Goal: Find specific page/section: Find specific page/section

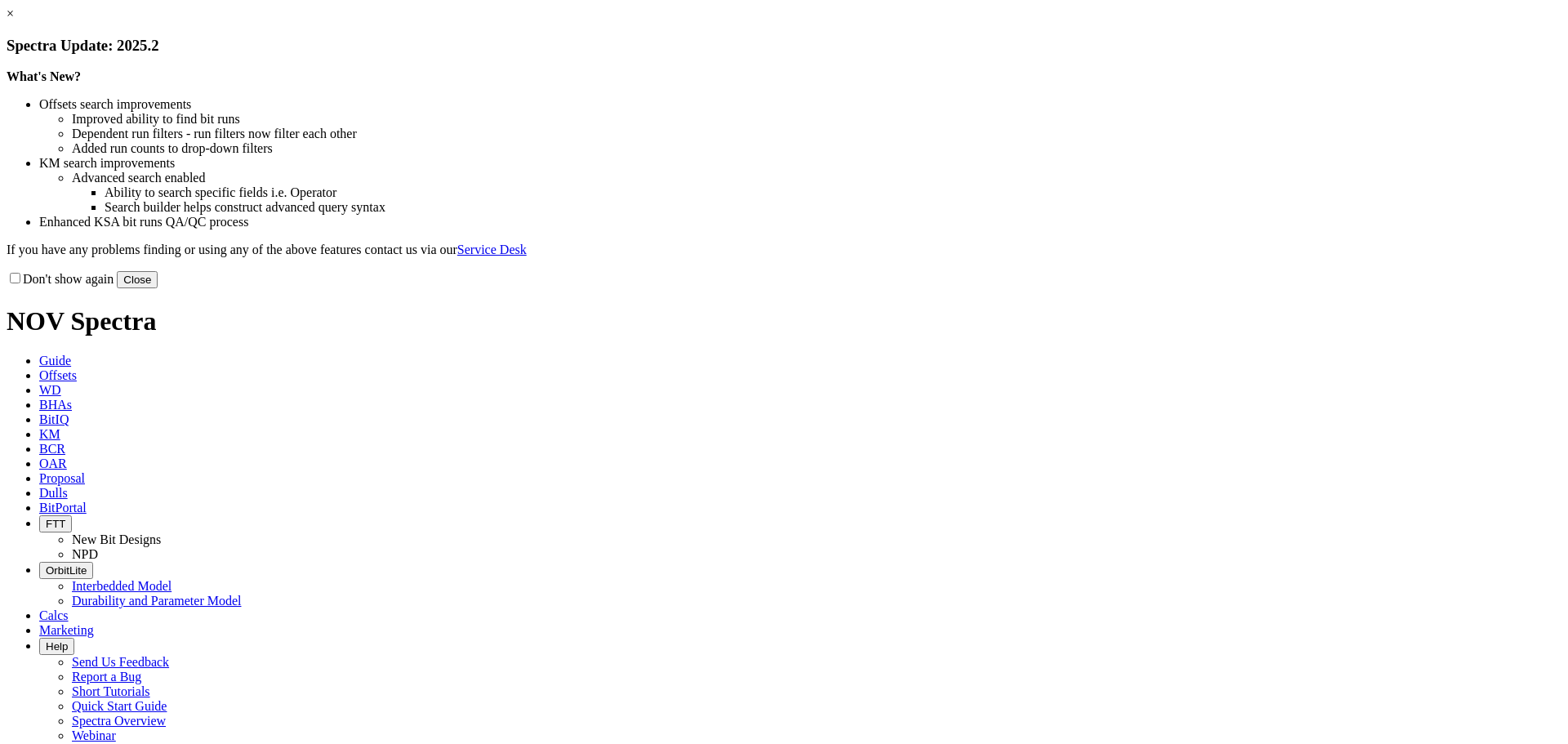
click at [14, 20] on link "×" at bounding box center [10, 13] width 7 height 14
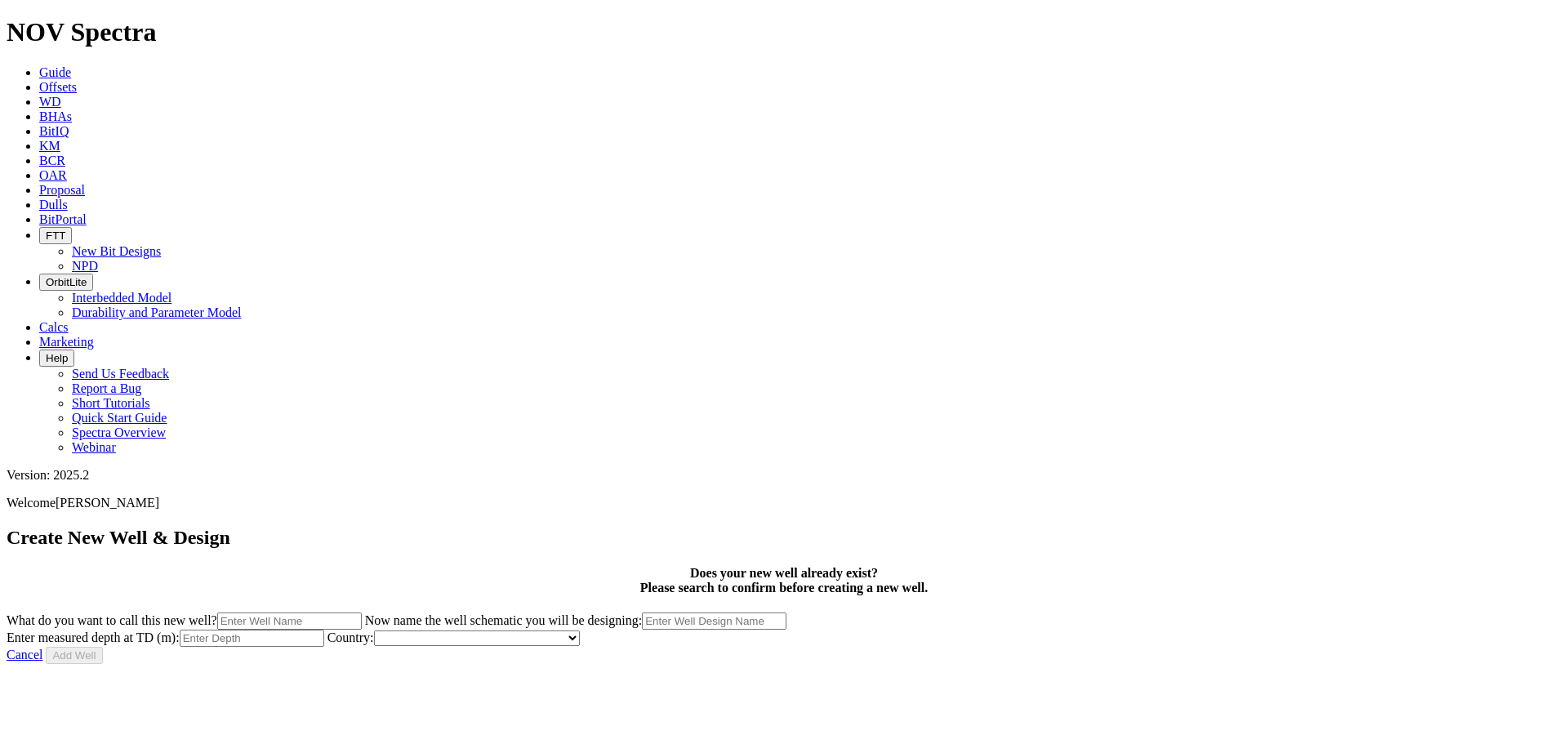
click at [46, 230] on icon "button" at bounding box center [46, 235] width 0 height 12
click at [161, 244] on link "New Bit Designs" at bounding box center [116, 251] width 89 height 14
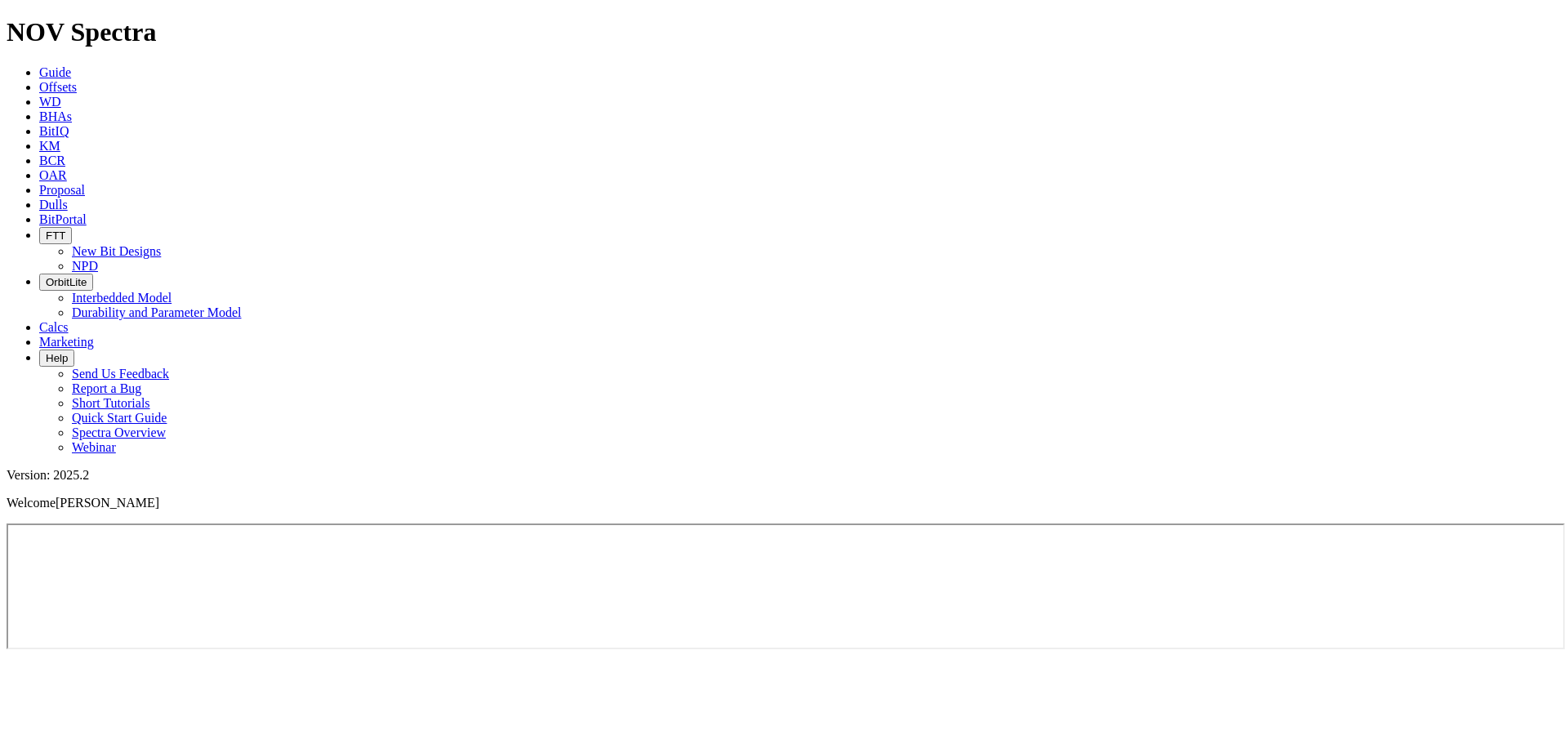
click at [85, 183] on span "Proposal" at bounding box center [62, 189] width 46 height 14
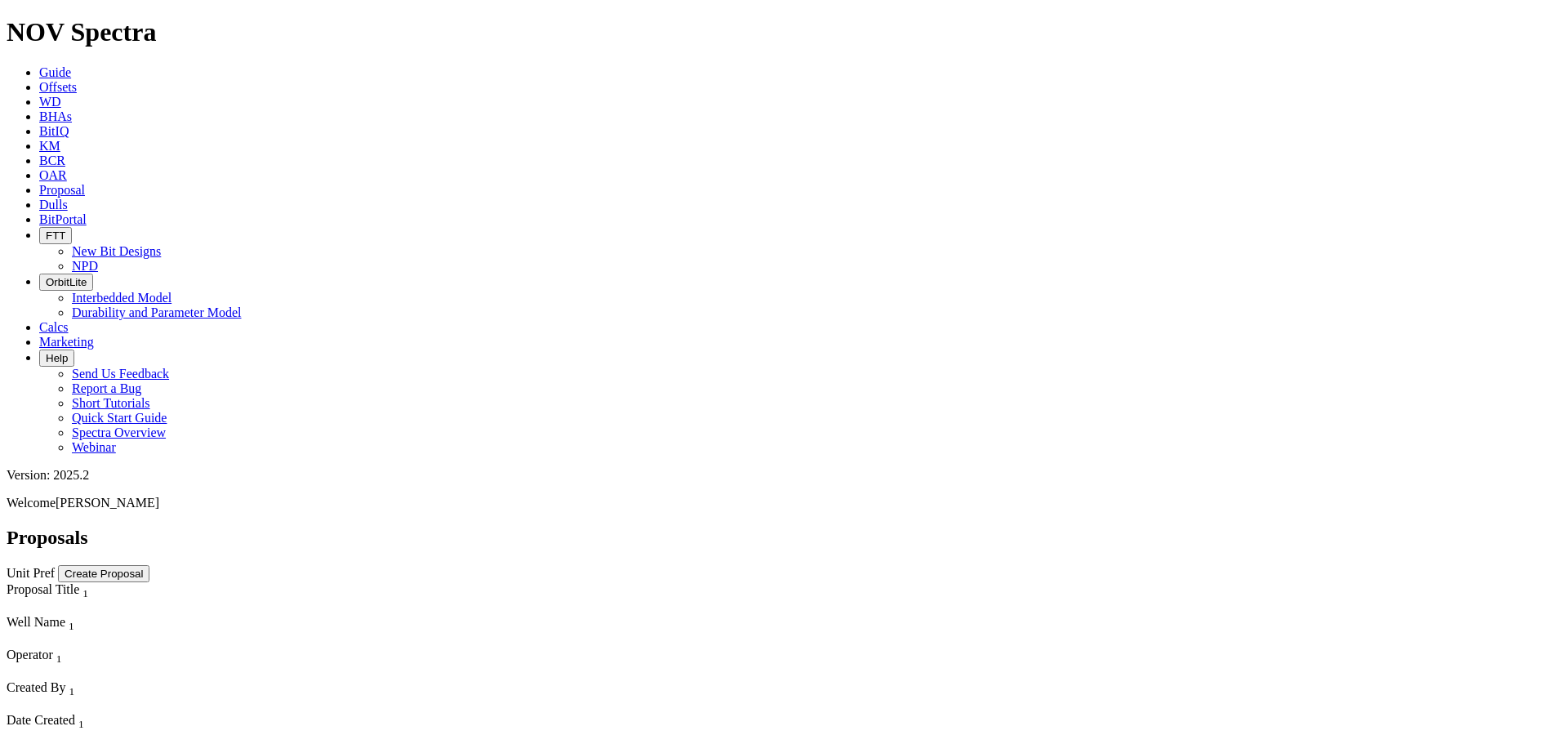
click at [94, 335] on span "Marketing" at bounding box center [67, 342] width 55 height 14
